Goal: Navigation & Orientation: Find specific page/section

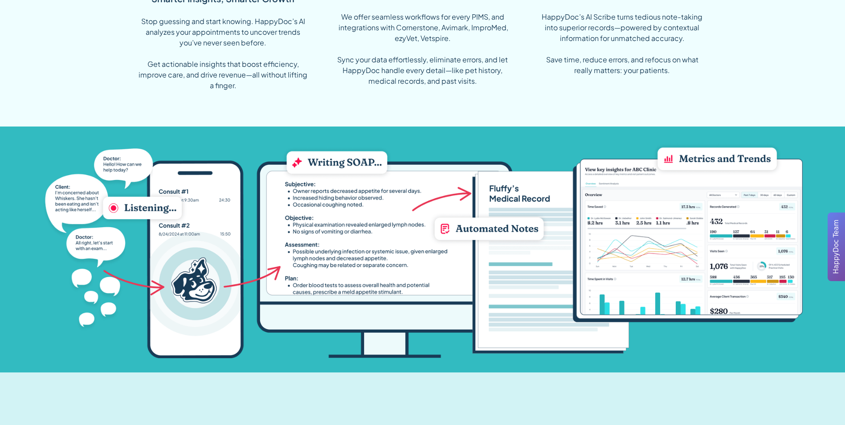
scroll to position [757, 0]
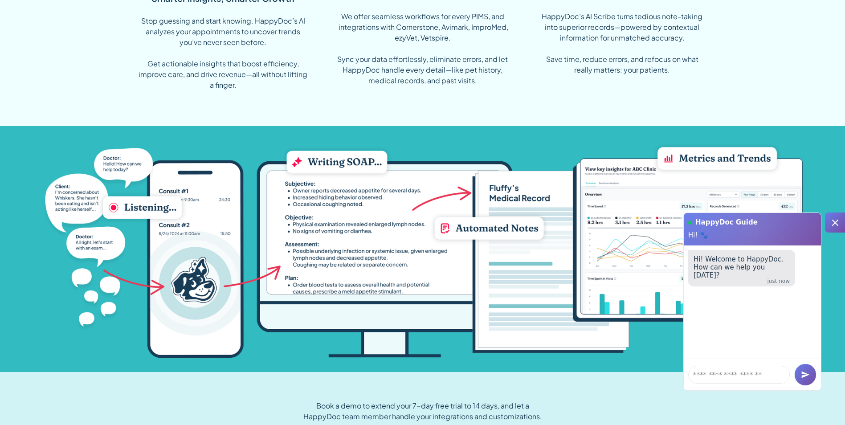
click at [832, 224] on icon at bounding box center [835, 222] width 11 height 11
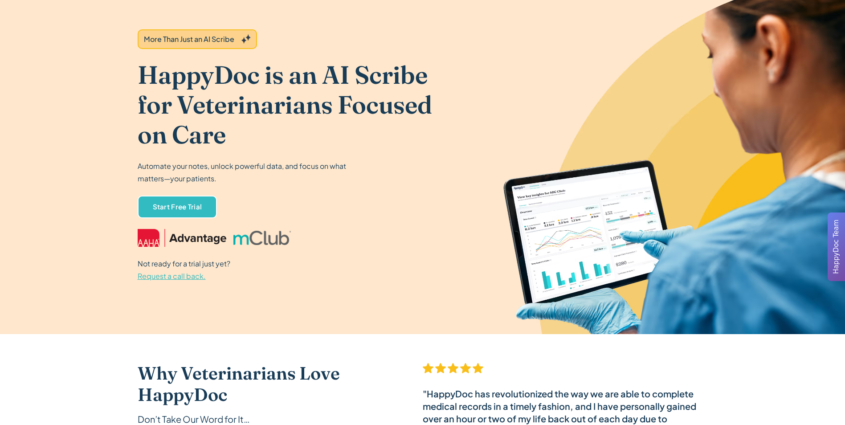
scroll to position [0, 0]
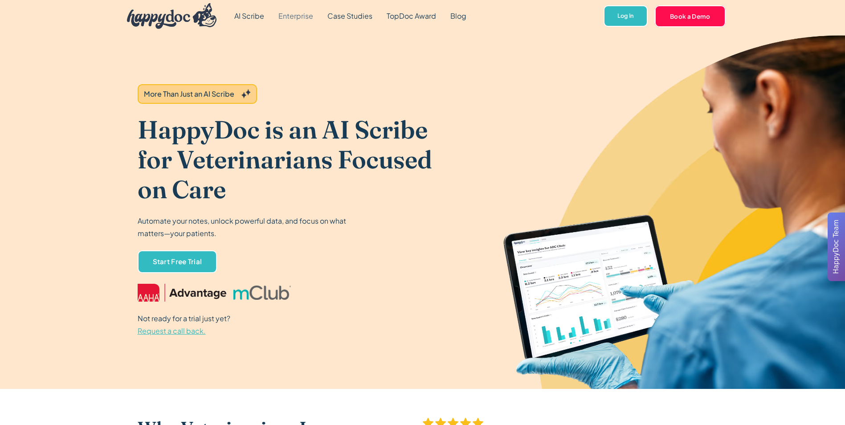
click at [298, 16] on link "Enterprise" at bounding box center [295, 16] width 49 height 32
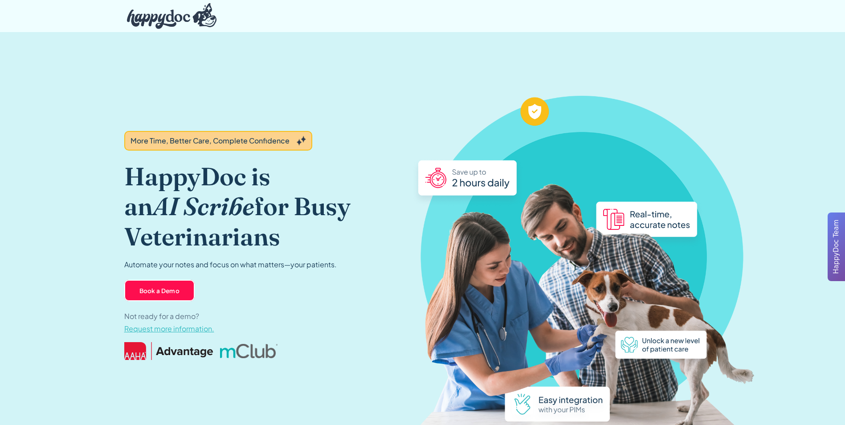
click at [206, 18] on img at bounding box center [172, 16] width 90 height 26
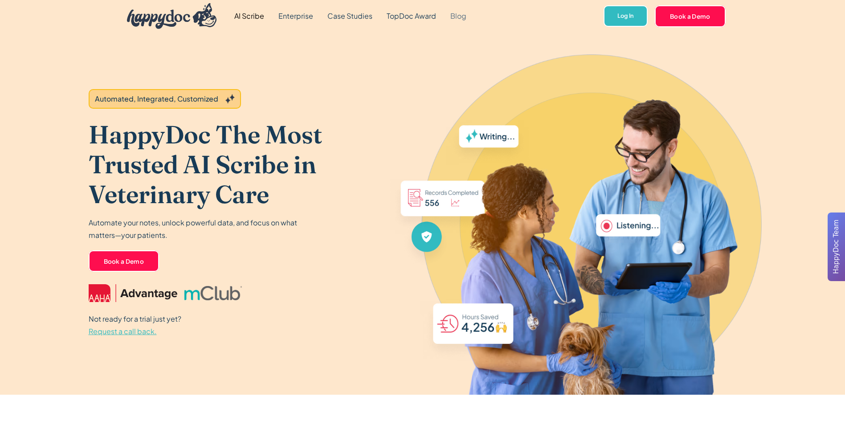
click at [456, 18] on link "Blog" at bounding box center [458, 16] width 30 height 32
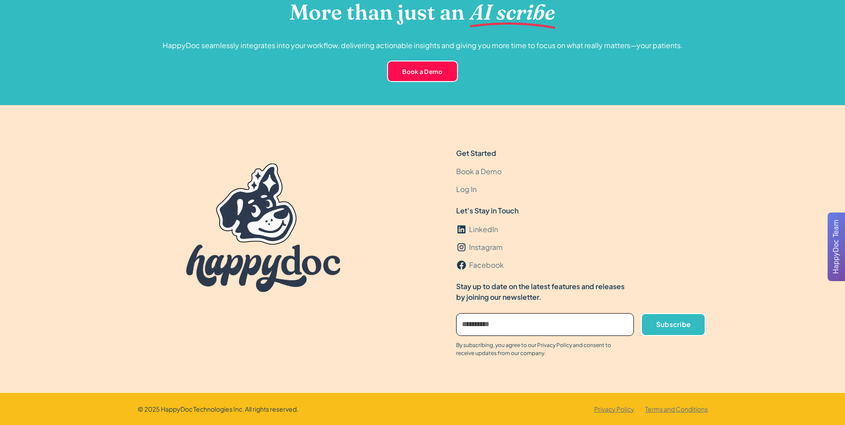
scroll to position [2631, 0]
click at [260, 263] on img at bounding box center [263, 227] width 154 height 129
